Goal: Information Seeking & Learning: Find specific page/section

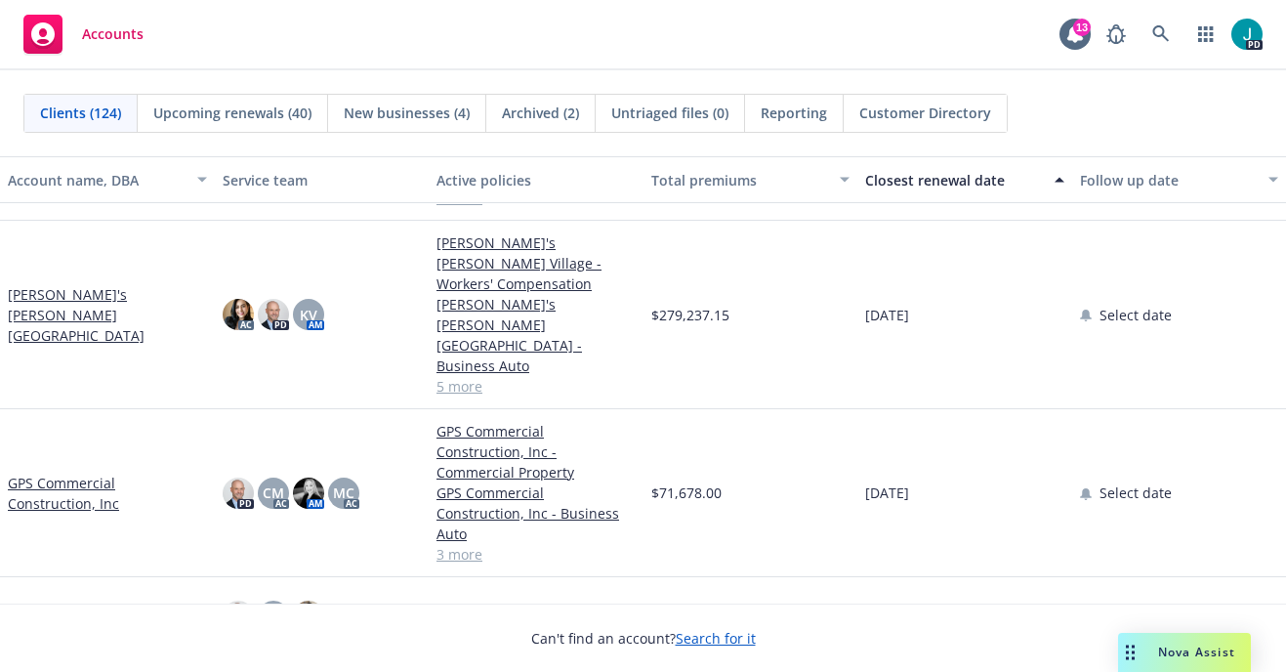
scroll to position [421, 0]
click at [1160, 38] on icon at bounding box center [1161, 34] width 18 height 18
drag, startPoint x: 1097, startPoint y: 142, endPoint x: 1112, endPoint y: 123, distance: 23.6
click at [1202, 34] on icon "button" at bounding box center [1206, 34] width 16 height 16
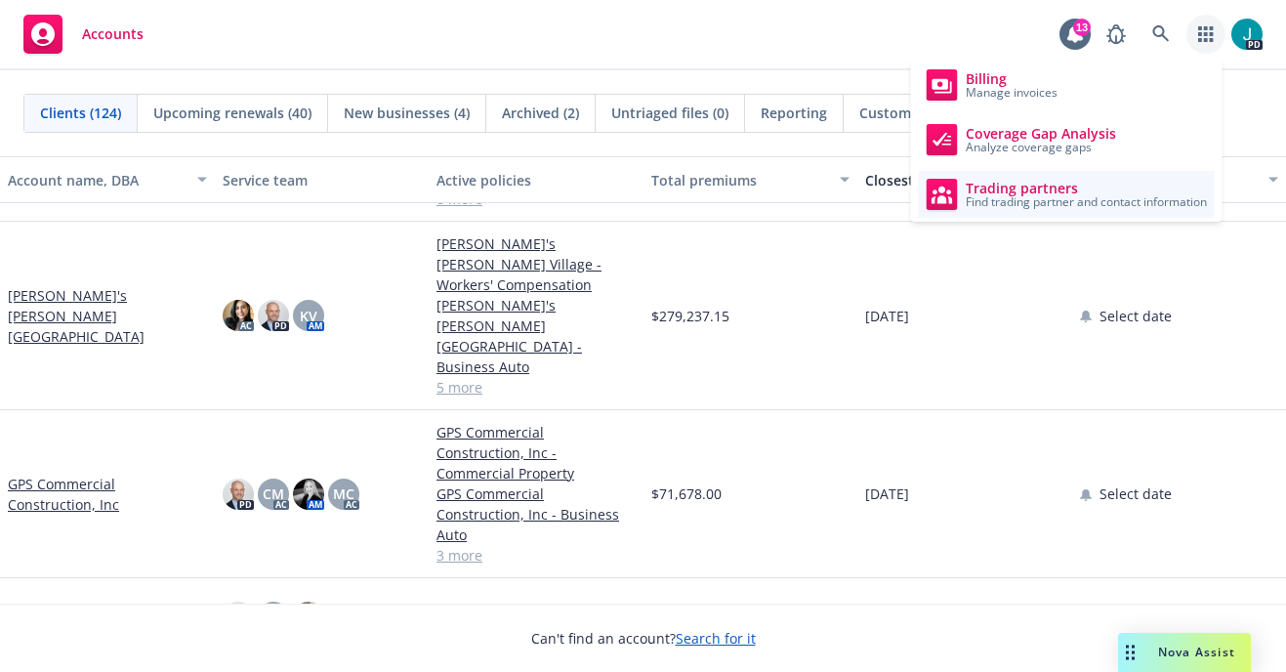
click at [1053, 187] on span "Trading partners" at bounding box center [1086, 189] width 241 height 16
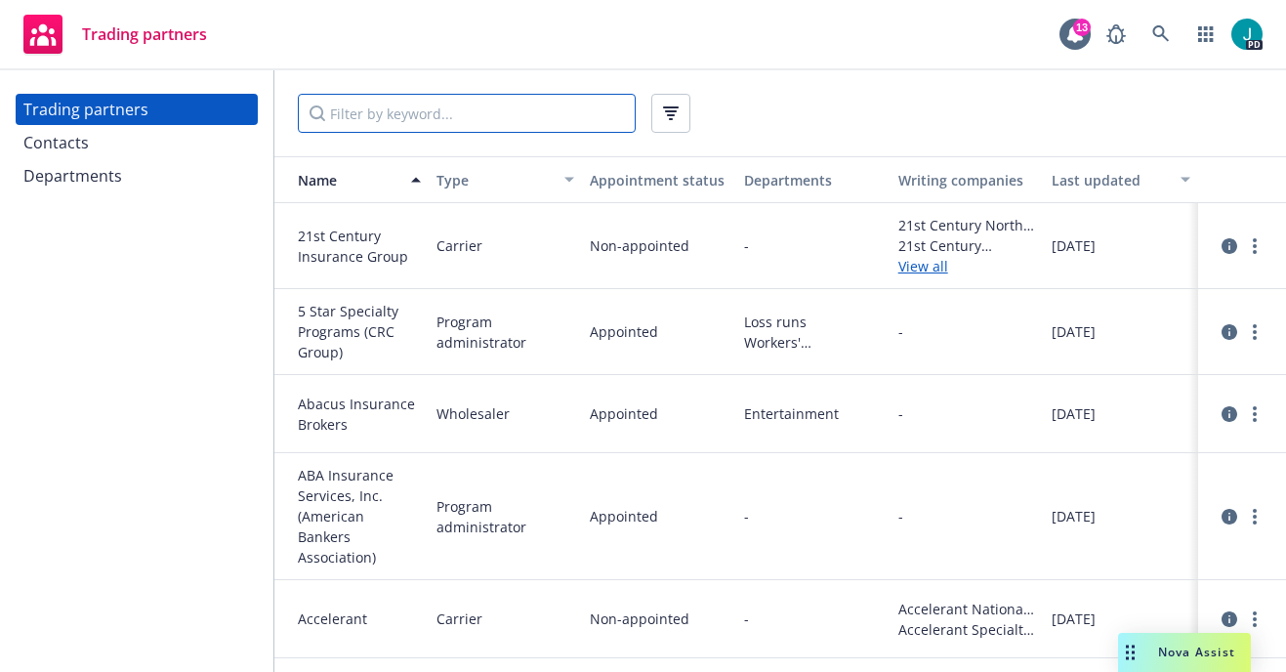
click at [423, 116] on input "Filter by keyword..." at bounding box center [467, 113] width 338 height 39
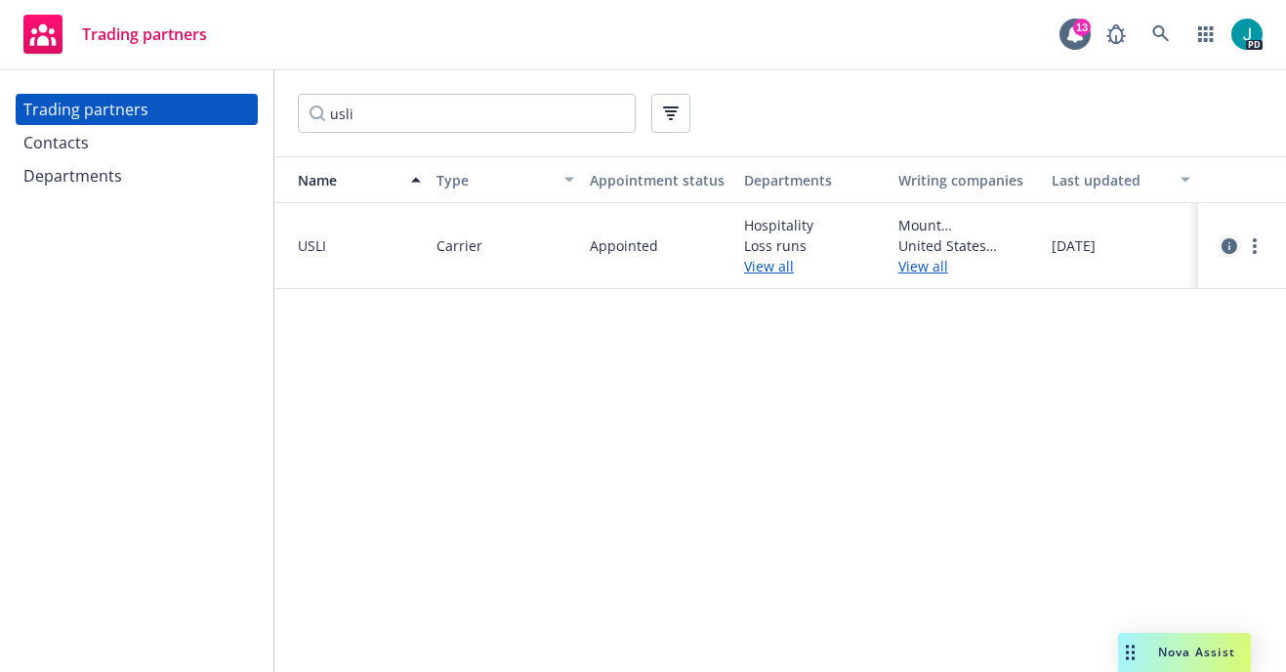
click at [1232, 244] on icon "circleInformation" at bounding box center [1229, 246] width 16 height 16
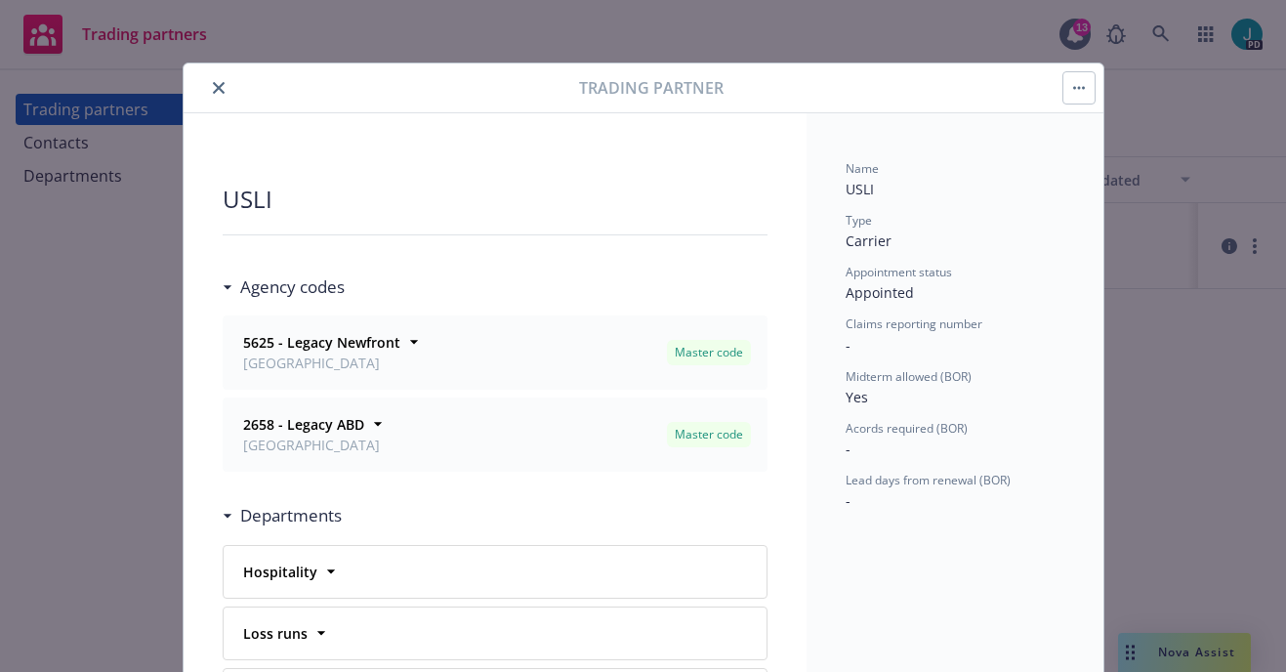
click at [213, 89] on icon "close" at bounding box center [219, 88] width 12 height 12
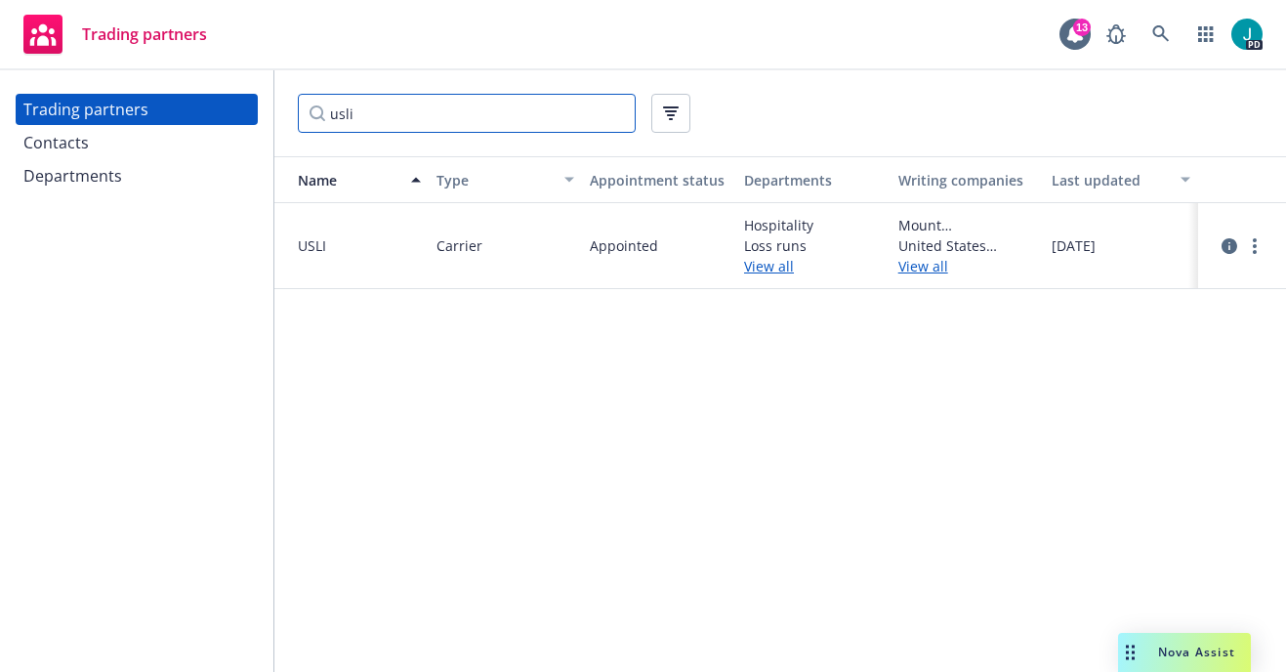
click at [395, 107] on input "usli" at bounding box center [467, 113] width 338 height 39
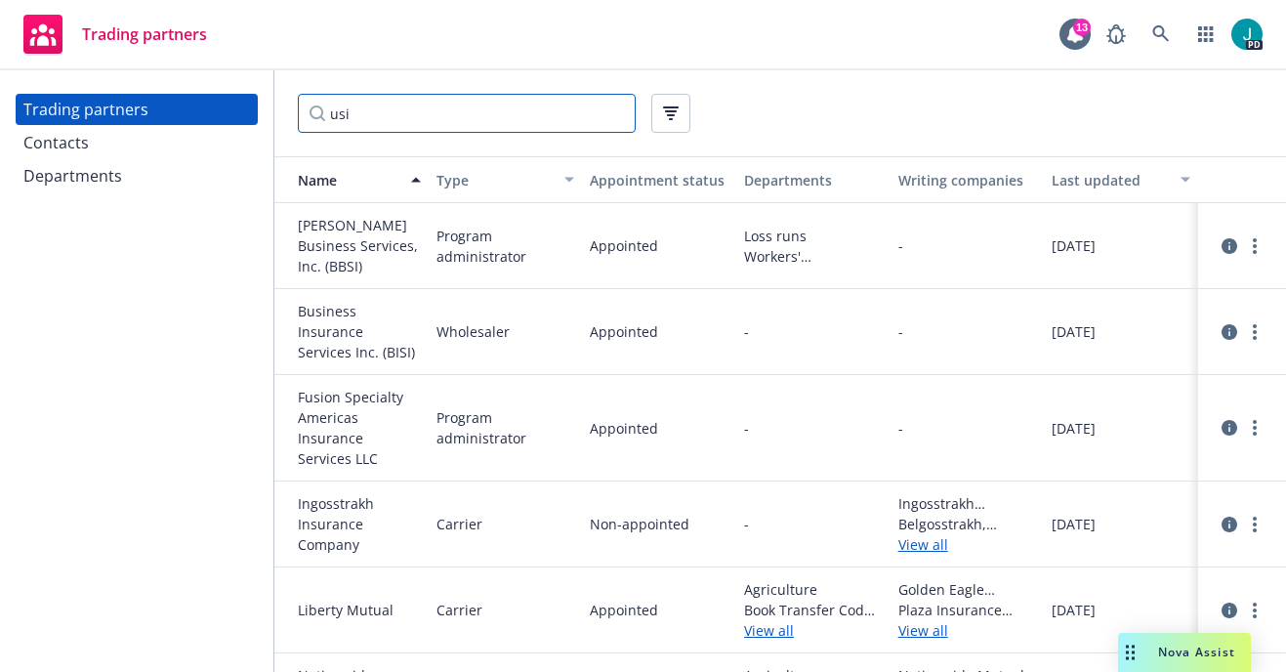
type input "usi"
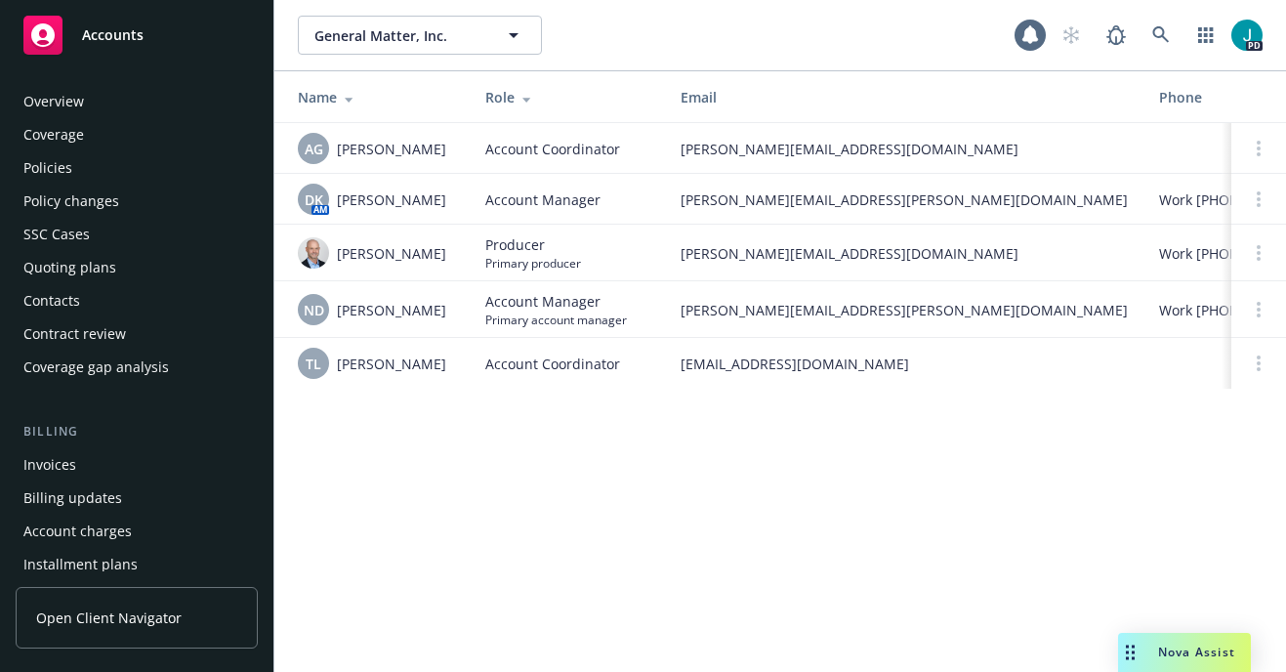
scroll to position [600, 0]
